Goal: Task Accomplishment & Management: Manage account settings

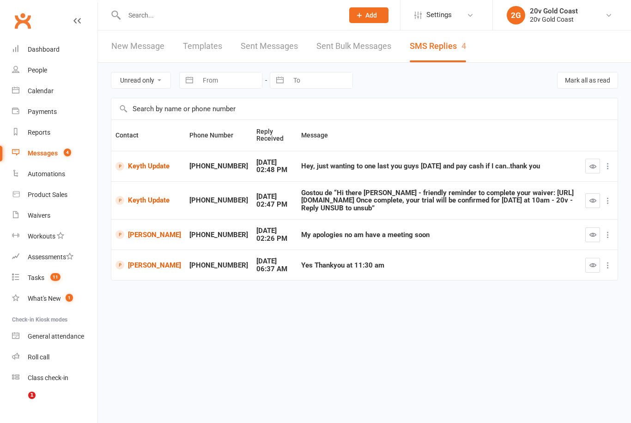
select select "unread_only"
click at [46, 92] on div "Calendar" at bounding box center [41, 90] width 26 height 7
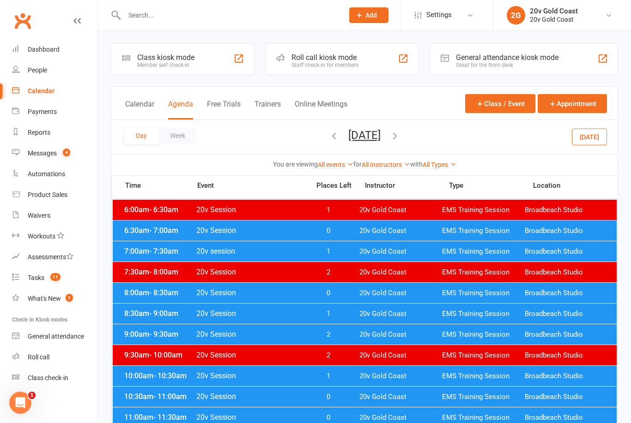
click at [595, 138] on button "Today" at bounding box center [589, 136] width 35 height 17
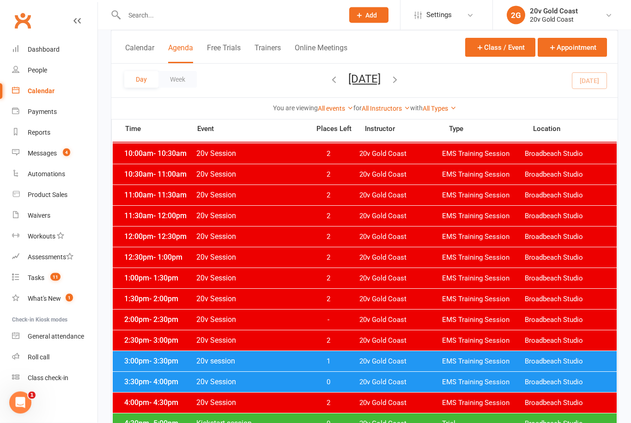
scroll to position [223, 0]
click at [330, 423] on span "0" at bounding box center [328, 424] width 48 height 9
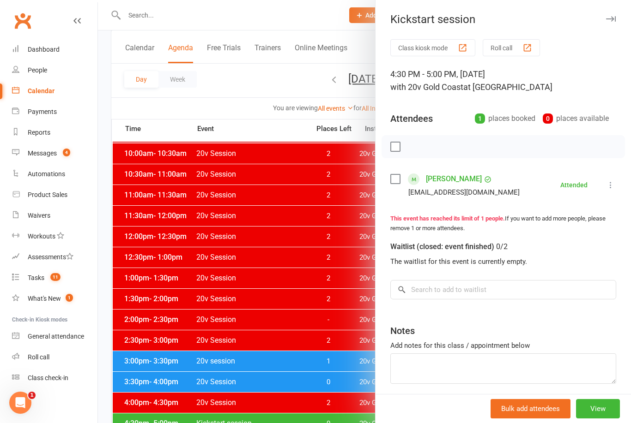
click at [465, 172] on link "Amanda Peck" at bounding box center [454, 179] width 56 height 15
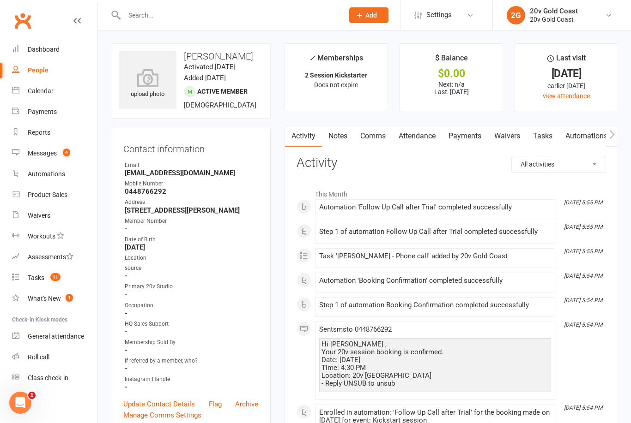
click at [339, 138] on link "Notes" at bounding box center [338, 136] width 32 height 21
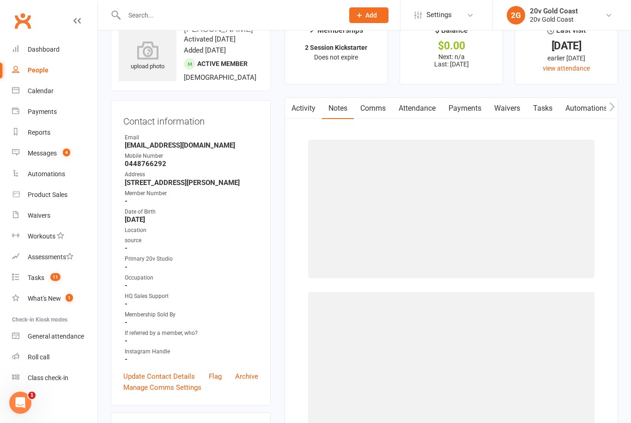
scroll to position [30, 0]
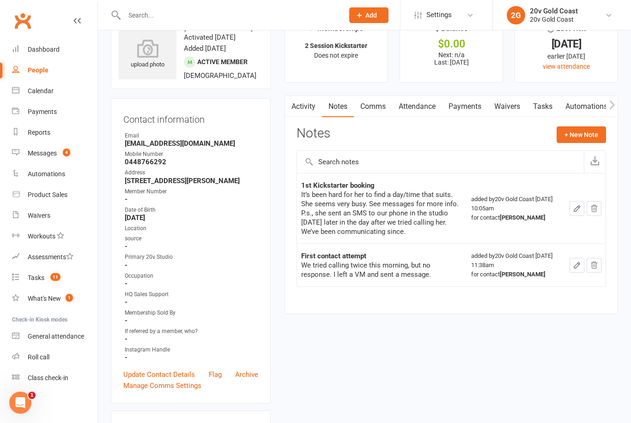
click at [580, 129] on button "+ New Note" at bounding box center [580, 135] width 49 height 17
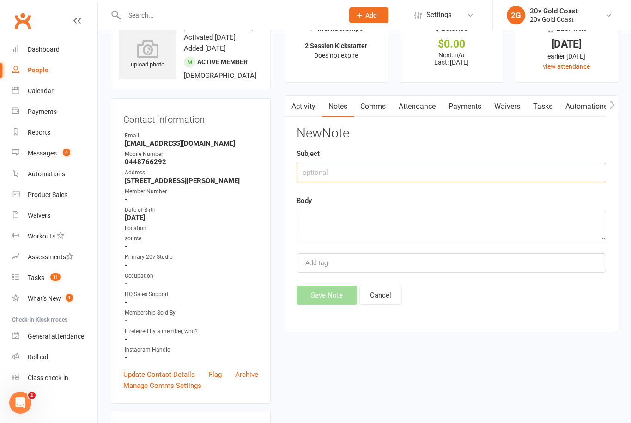
click at [351, 170] on input "text" at bounding box center [450, 172] width 309 height 19
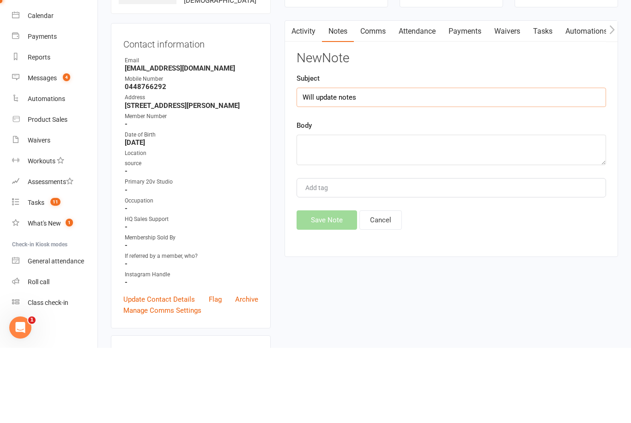
type input "Will"
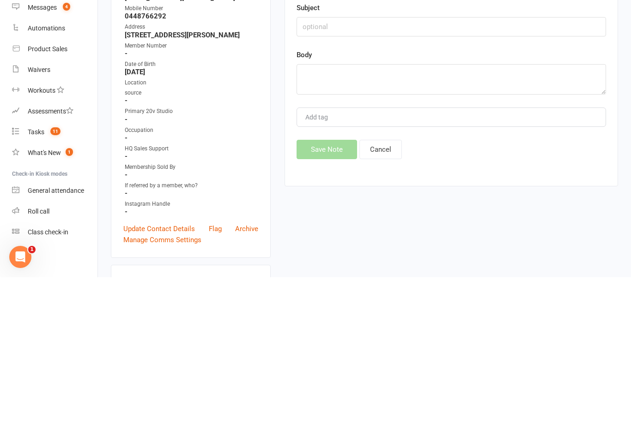
click at [363, 195] on div "Body" at bounding box center [450, 217] width 309 height 45
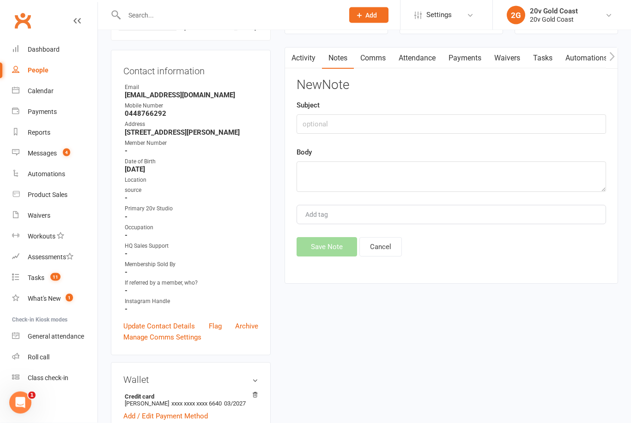
scroll to position [79, 0]
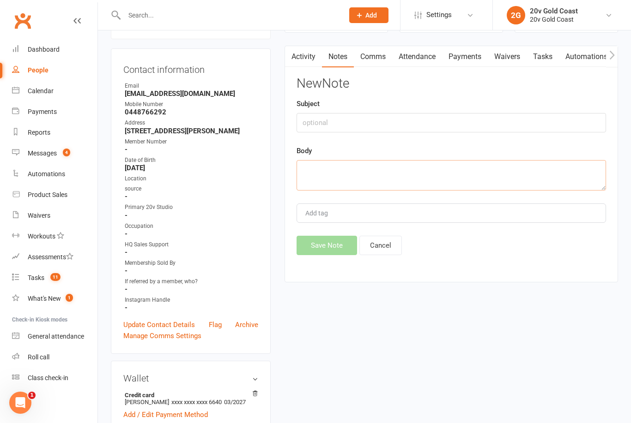
click at [363, 165] on textarea at bounding box center [450, 175] width 309 height 30
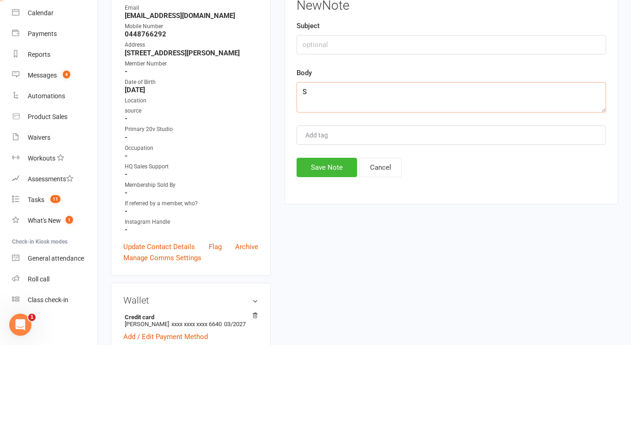
type textarea "S"
type textarea "Notes for first session in my notebook. Will update tomorrow. Juan"
click at [339, 154] on div "New Note Subject Body Notes for first session in my notebook. Will update tomor…" at bounding box center [450, 166] width 309 height 179
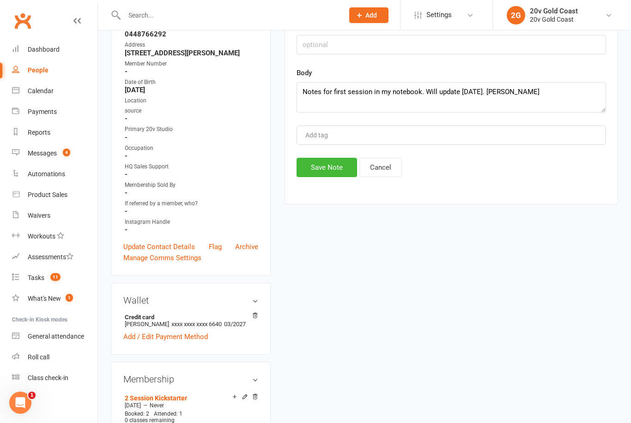
click at [323, 186] on div "Activity Notes Comms Attendance Payments Waivers Tasks Automations Mobile App C…" at bounding box center [450, 86] width 333 height 237
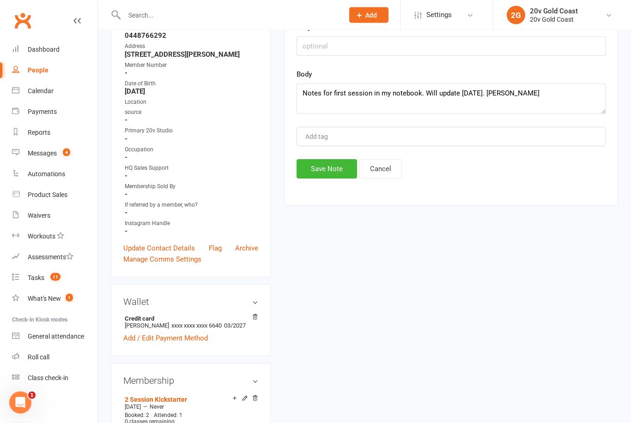
click at [335, 165] on button "Save Note" at bounding box center [326, 169] width 60 height 19
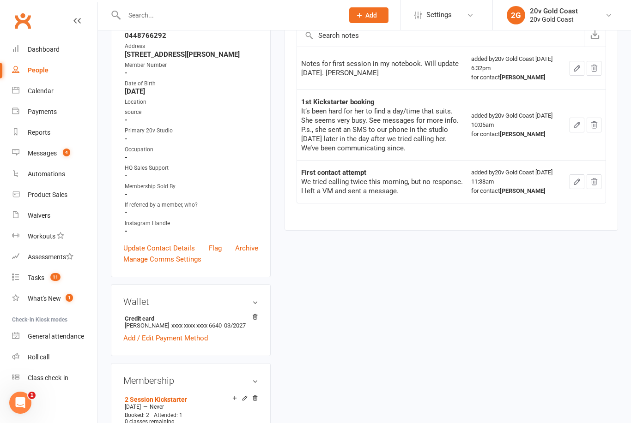
click at [45, 139] on link "Reports" at bounding box center [54, 132] width 85 height 21
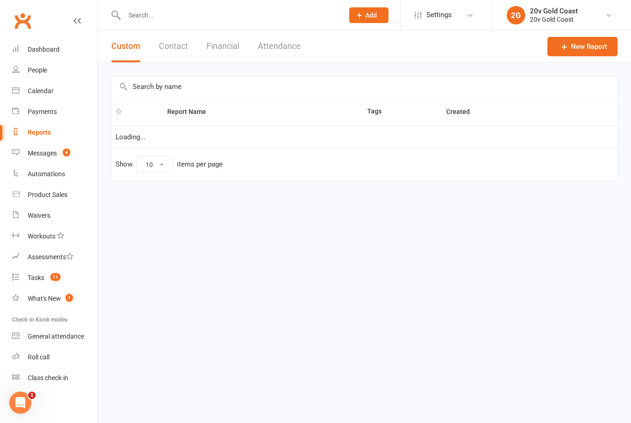
select select "100"
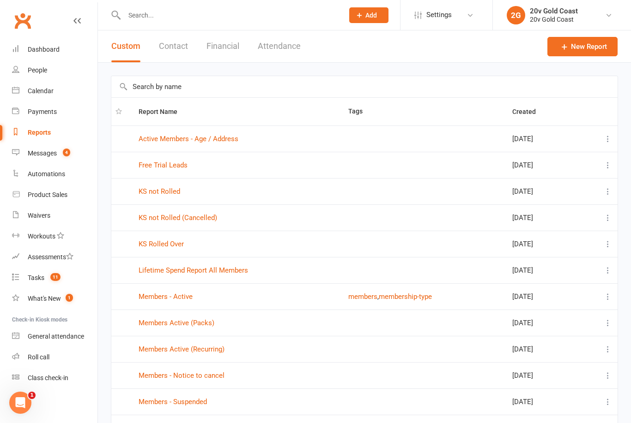
click at [50, 148] on link "Messages 4" at bounding box center [54, 153] width 85 height 21
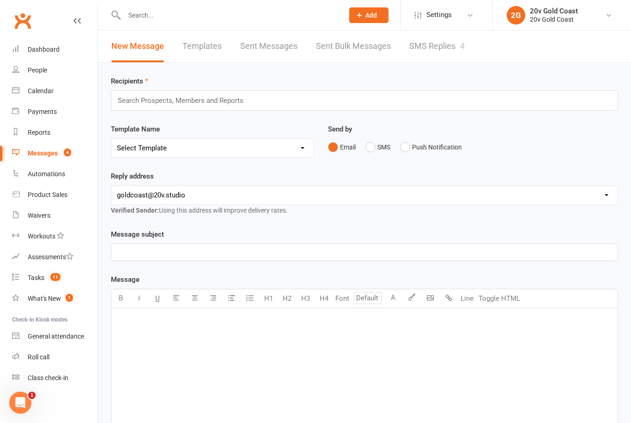
click at [447, 53] on link "SMS Replies 4" at bounding box center [436, 46] width 55 height 32
